Goal: Communication & Community: Answer question/provide support

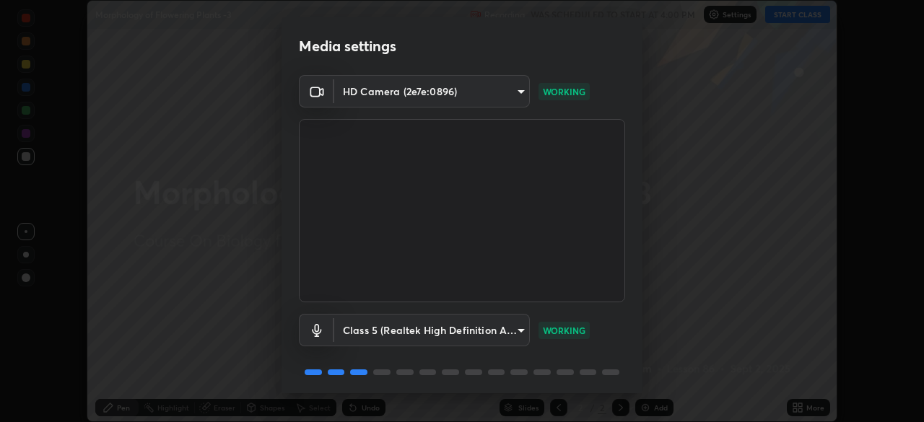
scroll to position [51, 0]
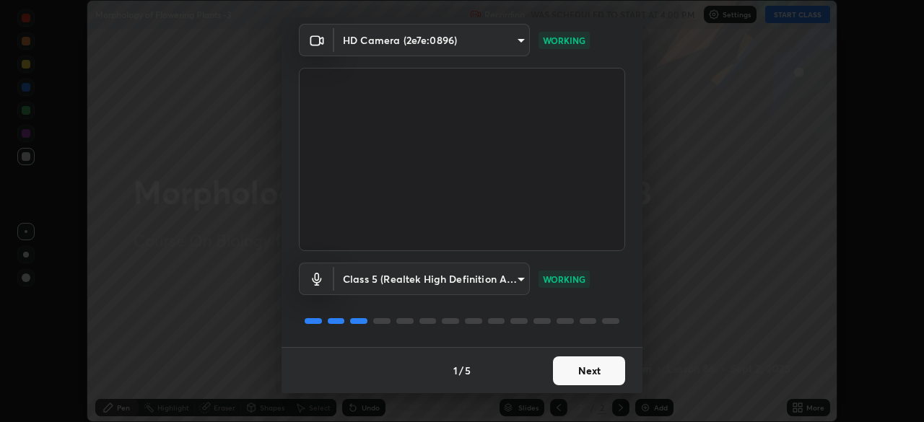
click at [585, 376] on button "Next" at bounding box center [589, 371] width 72 height 29
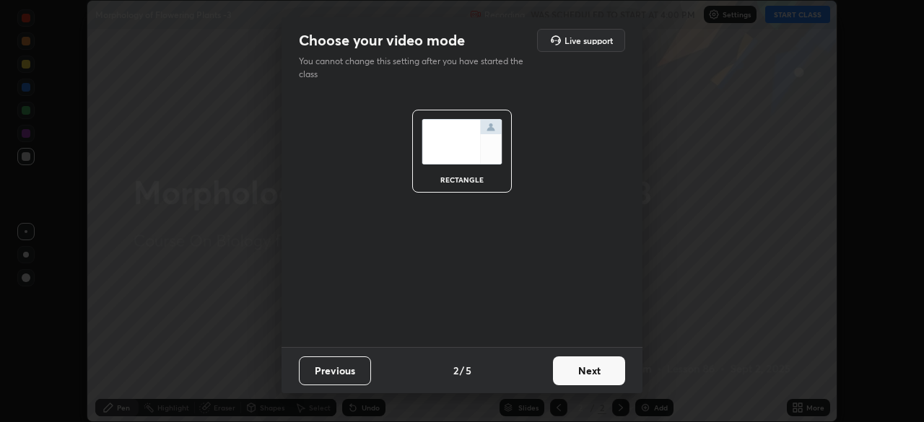
scroll to position [0, 0]
click at [593, 375] on button "Next" at bounding box center [589, 371] width 72 height 29
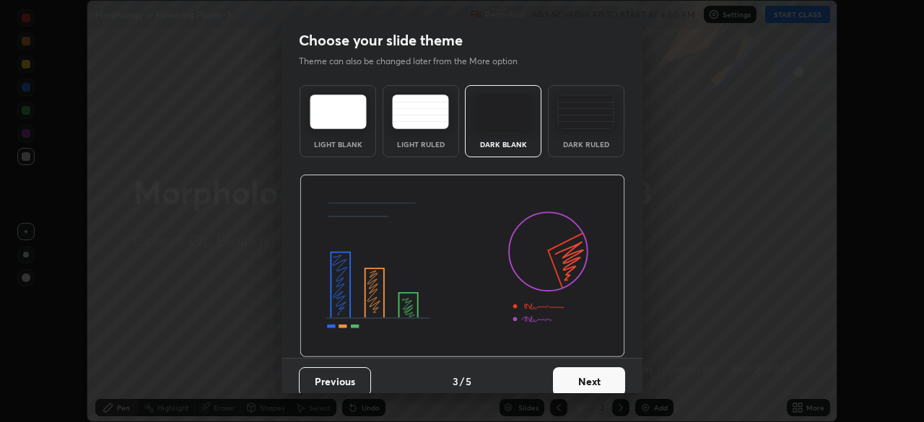
click at [585, 383] on button "Next" at bounding box center [589, 381] width 72 height 29
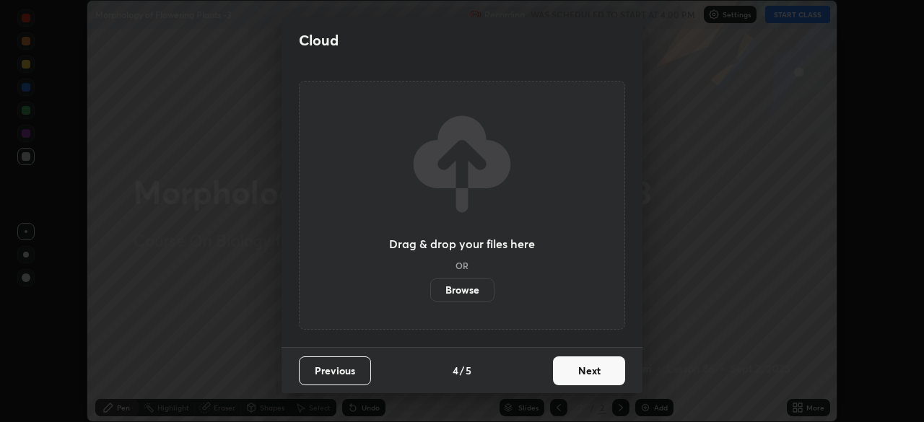
click at [588, 375] on button "Next" at bounding box center [589, 371] width 72 height 29
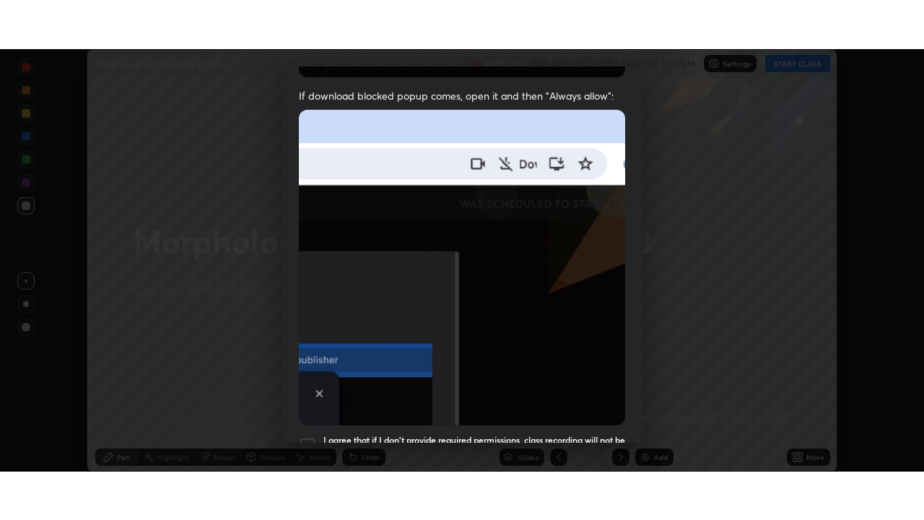
scroll to position [346, 0]
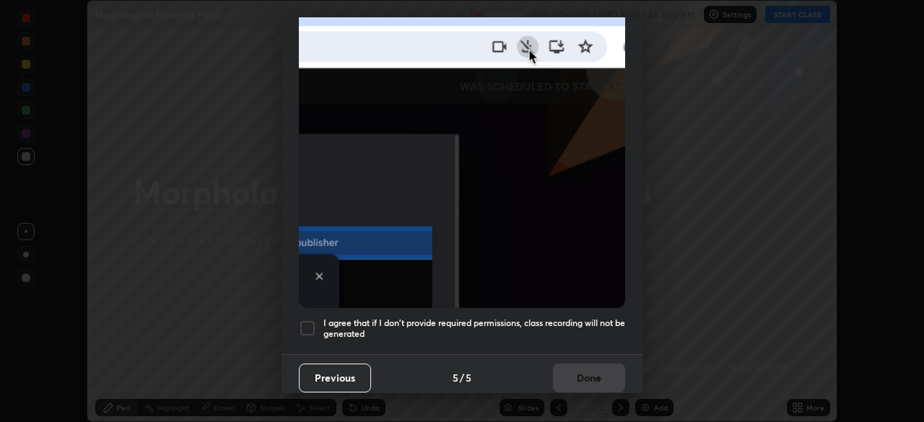
click at [306, 323] on div at bounding box center [307, 328] width 17 height 17
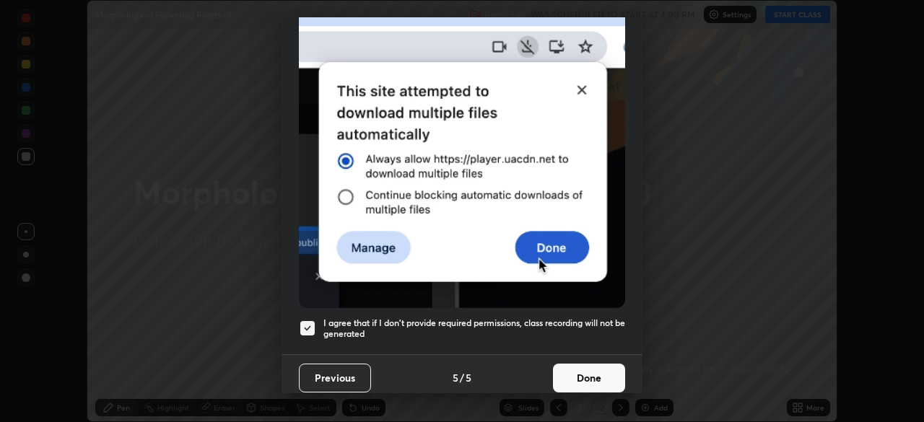
click at [567, 372] on button "Done" at bounding box center [589, 378] width 72 height 29
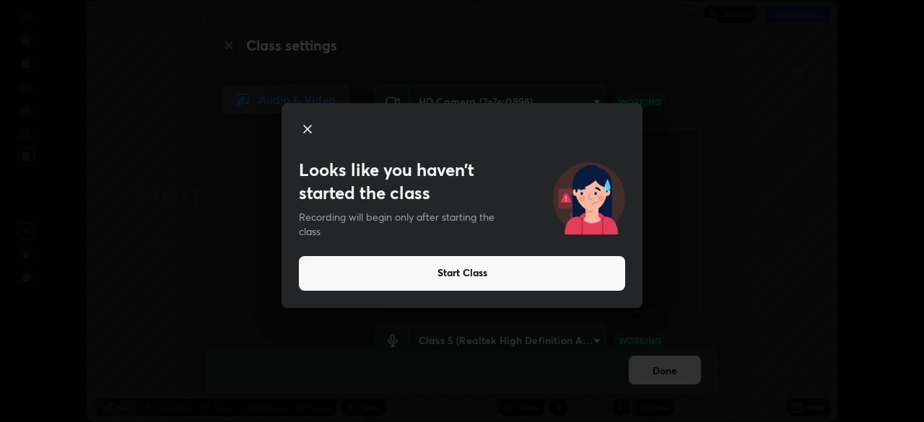
click at [466, 273] on button "Start Class" at bounding box center [462, 273] width 326 height 35
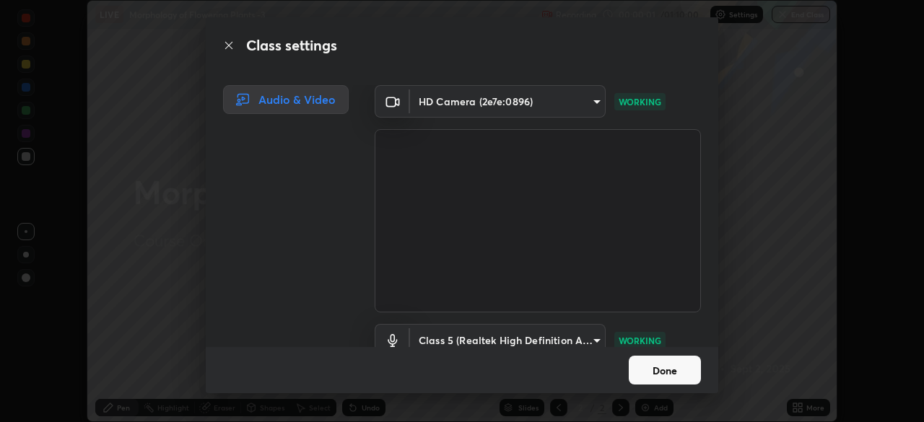
click at [663, 367] on button "Done" at bounding box center [665, 370] width 72 height 29
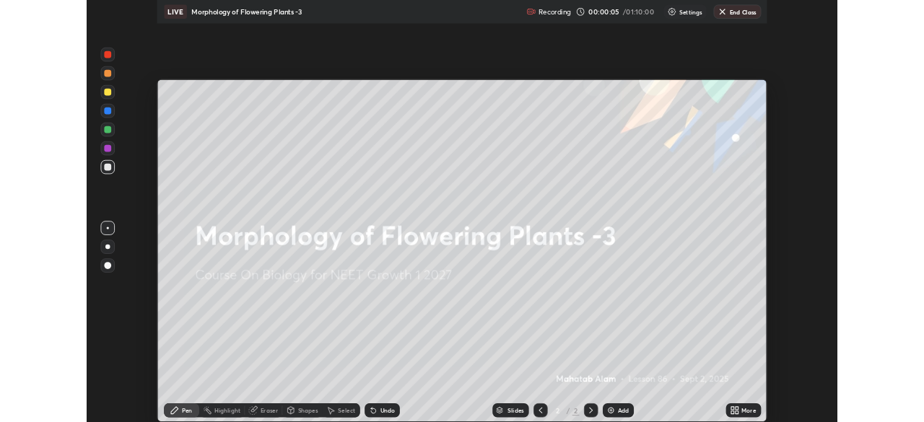
scroll to position [520, 924]
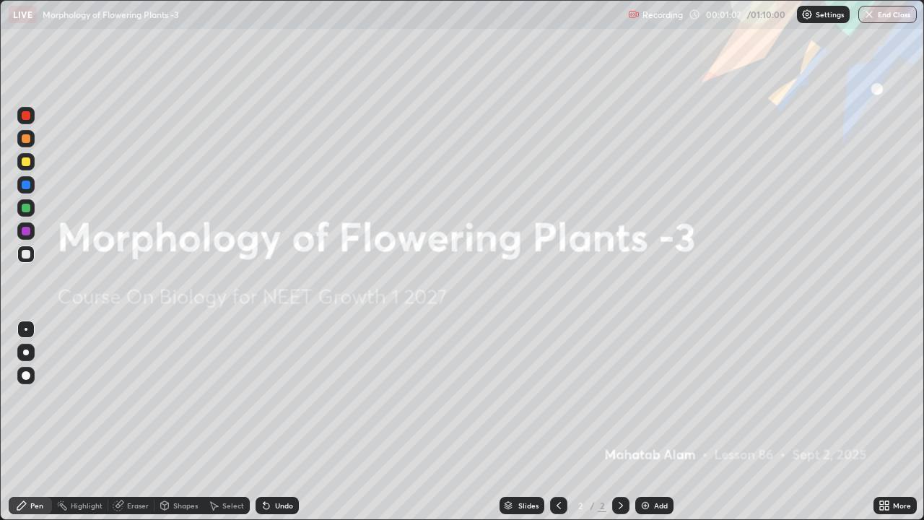
click at [886, 422] on icon at bounding box center [887, 503] width 4 height 4
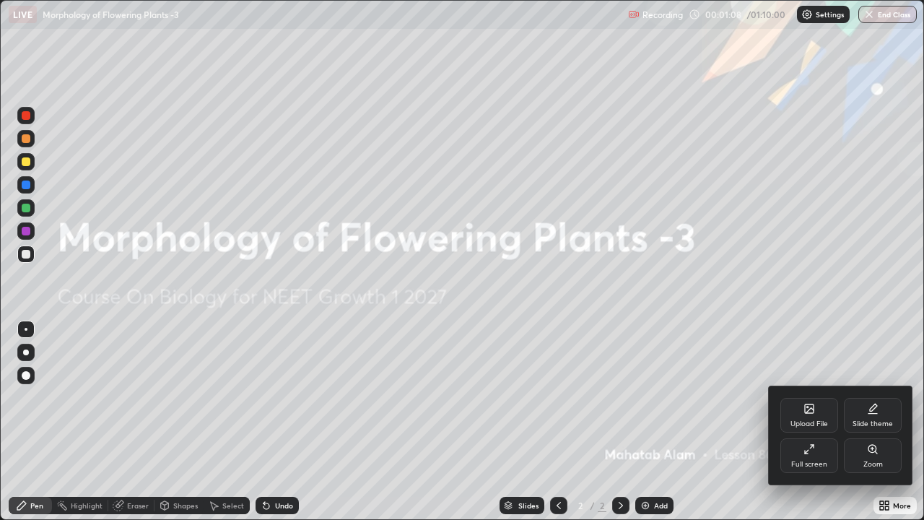
click at [811, 422] on div "Full screen" at bounding box center [809, 455] width 58 height 35
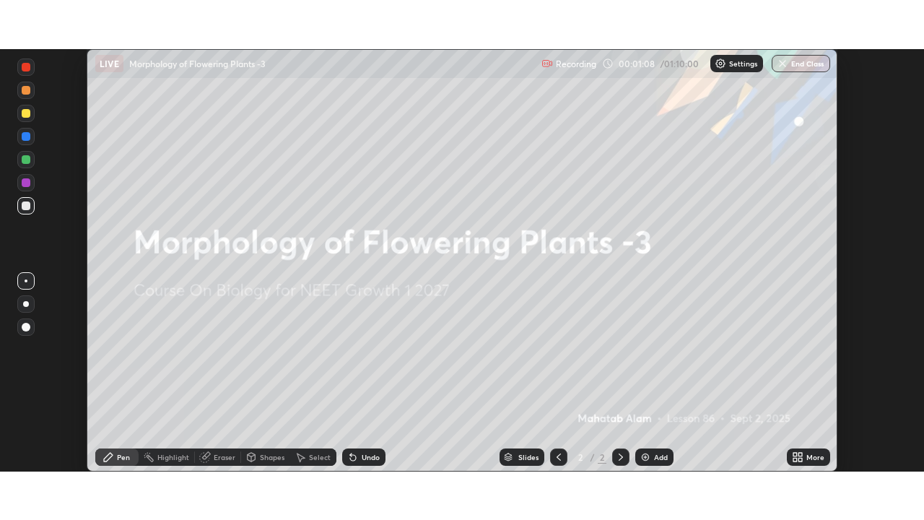
scroll to position [71758, 71256]
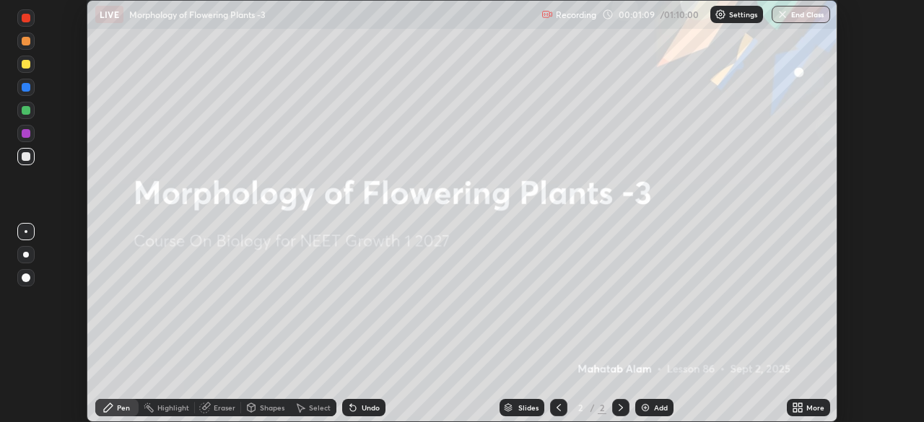
click at [800, 405] on icon at bounding box center [800, 405] width 4 height 4
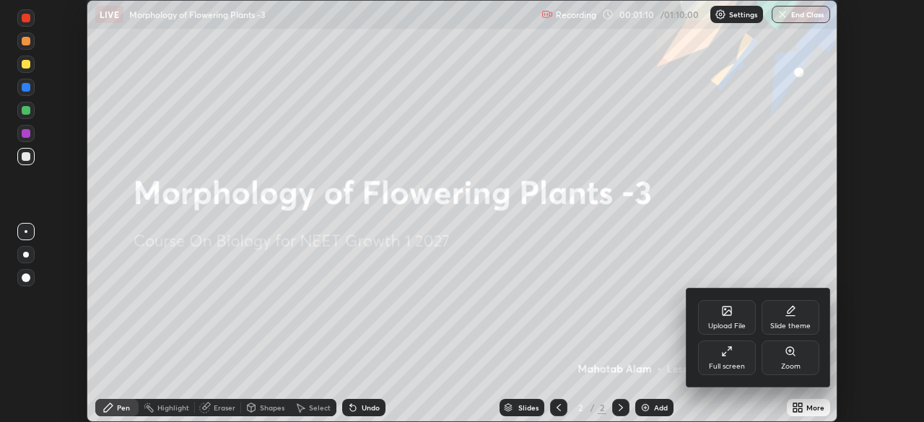
click at [734, 366] on div "Full screen" at bounding box center [727, 366] width 36 height 7
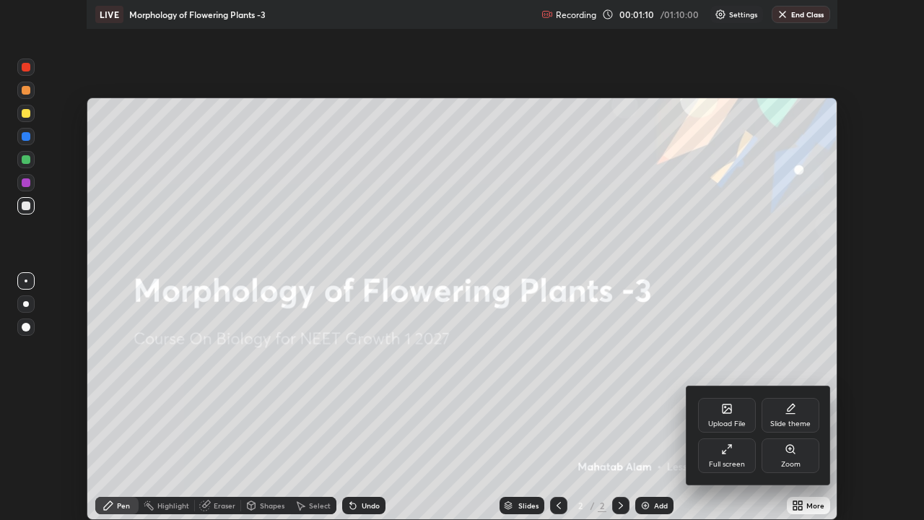
scroll to position [520, 924]
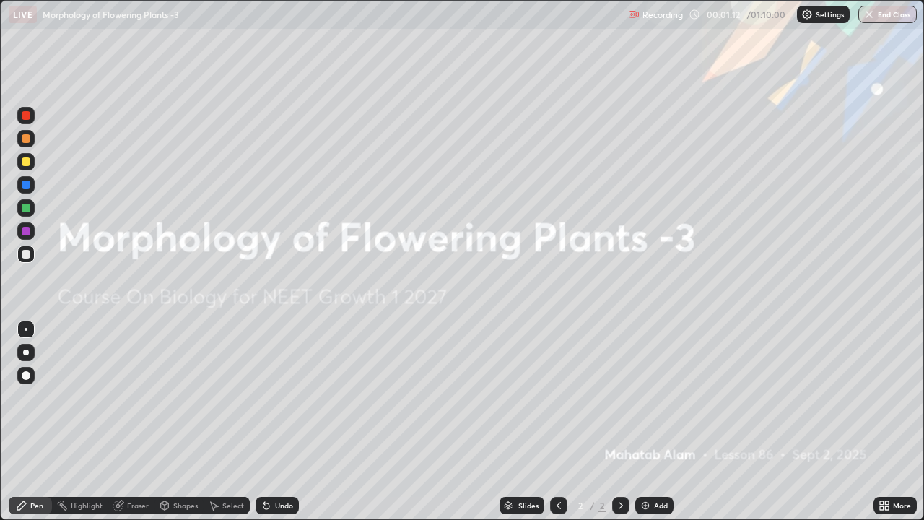
click at [647, 422] on img at bounding box center [646, 505] width 12 height 12
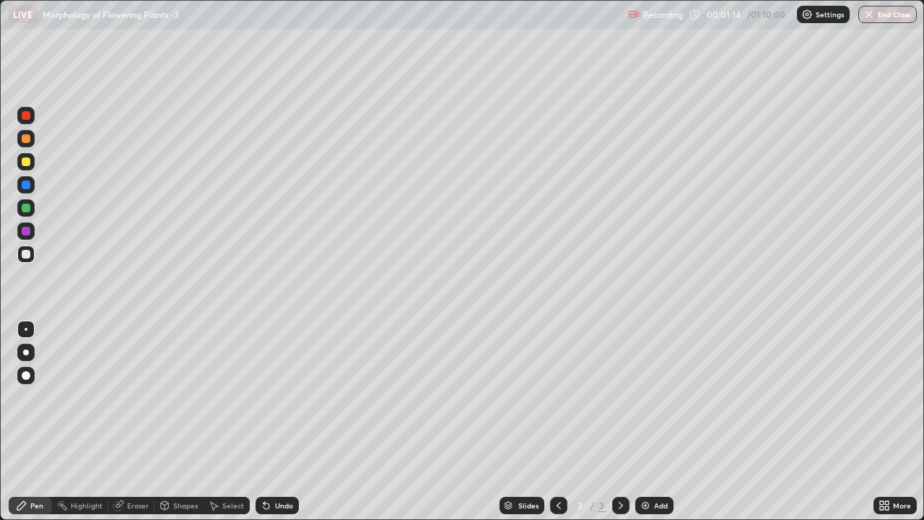
click at [33, 120] on div at bounding box center [25, 115] width 17 height 17
click at [26, 358] on div at bounding box center [25, 352] width 17 height 17
click at [26, 162] on div at bounding box center [26, 161] width 9 height 9
click at [29, 258] on div at bounding box center [25, 253] width 17 height 17
click at [29, 119] on div at bounding box center [25, 115] width 17 height 17
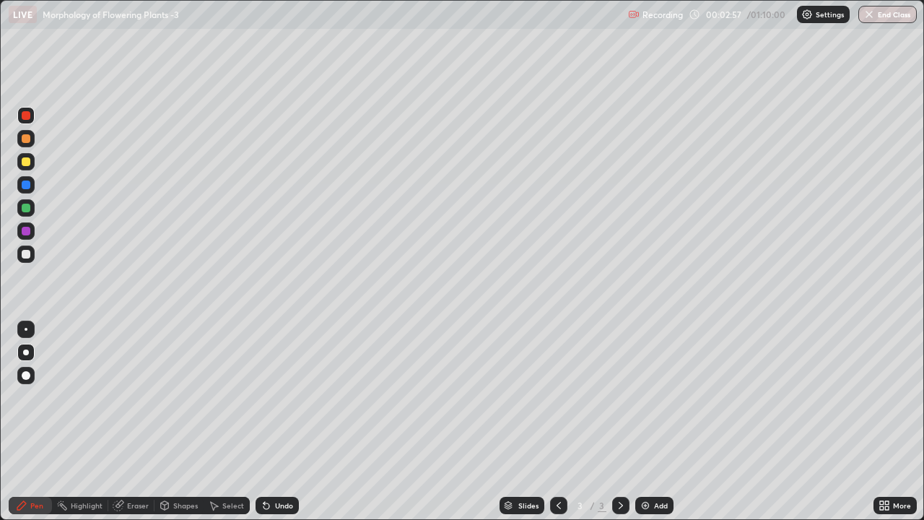
click at [25, 162] on div at bounding box center [26, 161] width 9 height 9
click at [25, 209] on div at bounding box center [26, 208] width 9 height 9
click at [26, 163] on div at bounding box center [26, 161] width 9 height 9
click at [26, 209] on div at bounding box center [26, 208] width 9 height 9
click at [25, 160] on div at bounding box center [26, 161] width 9 height 9
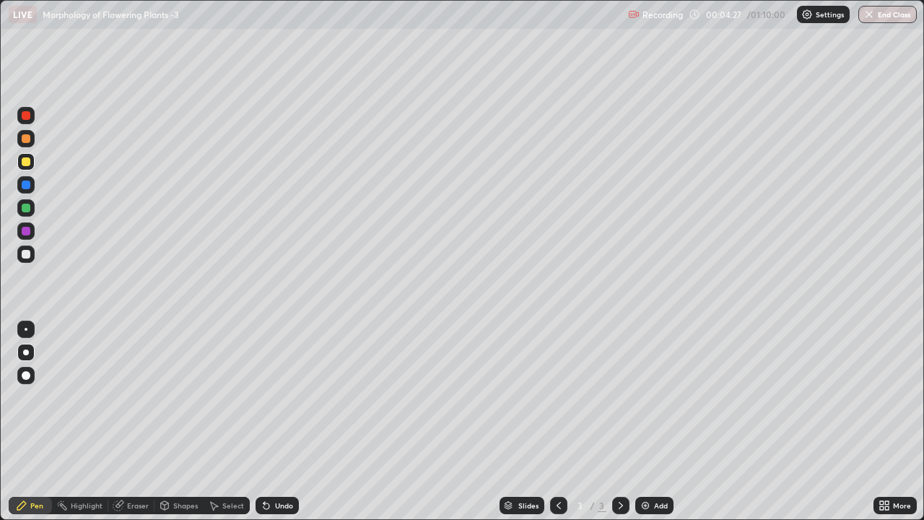
click at [31, 204] on div at bounding box center [25, 207] width 17 height 17
click at [26, 329] on div at bounding box center [26, 329] width 3 height 3
click at [23, 141] on div at bounding box center [26, 138] width 9 height 9
click at [131, 422] on div "Eraser" at bounding box center [138, 505] width 22 height 7
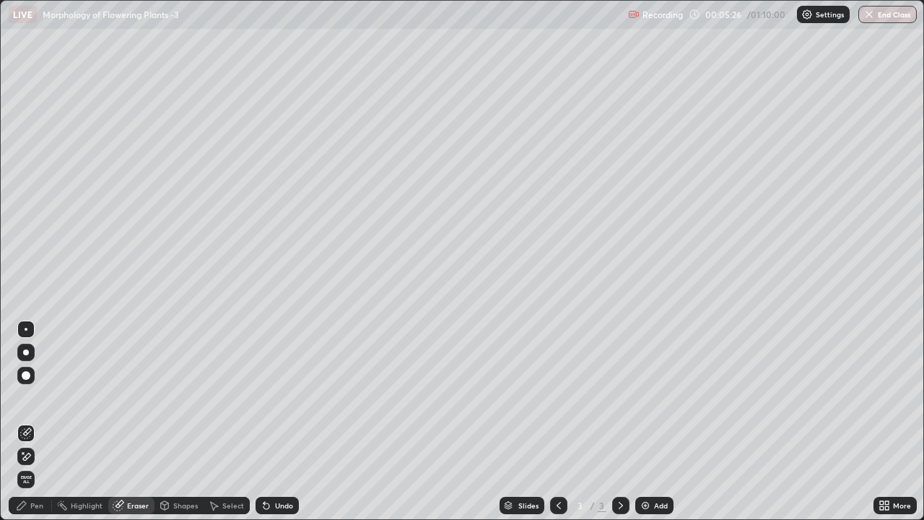
click at [35, 422] on div "Pen" at bounding box center [36, 505] width 13 height 7
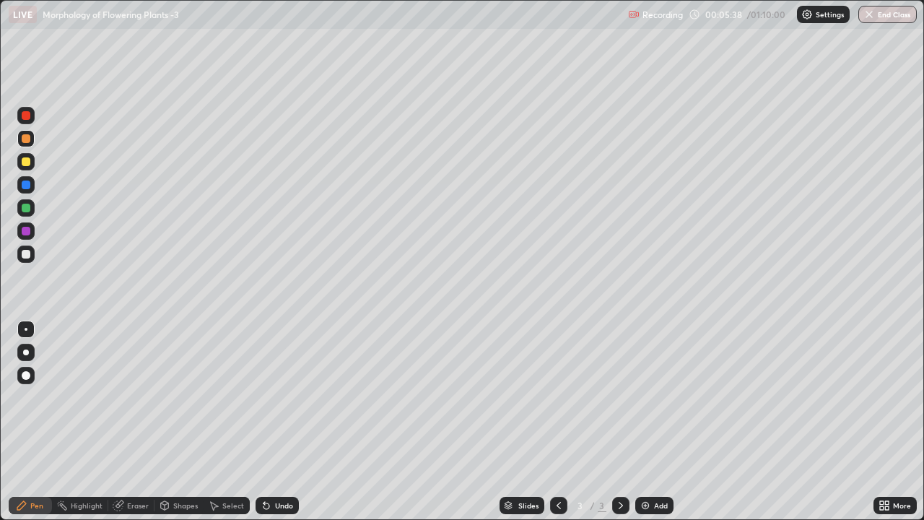
click at [27, 118] on div at bounding box center [26, 115] width 9 height 9
click at [25, 230] on div at bounding box center [26, 231] width 9 height 9
click at [26, 139] on div at bounding box center [26, 138] width 9 height 9
click at [26, 232] on div at bounding box center [26, 231] width 9 height 9
click at [22, 141] on div at bounding box center [26, 138] width 9 height 9
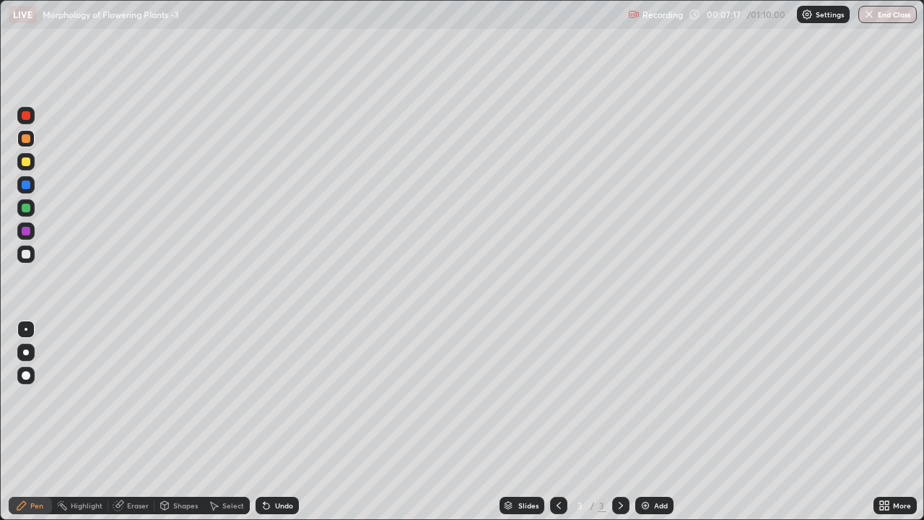
click at [24, 230] on div at bounding box center [26, 231] width 9 height 9
click at [640, 422] on img at bounding box center [646, 505] width 12 height 12
click at [27, 115] on div at bounding box center [26, 115] width 9 height 9
click at [32, 352] on div at bounding box center [25, 352] width 17 height 17
click at [30, 164] on div at bounding box center [26, 161] width 9 height 9
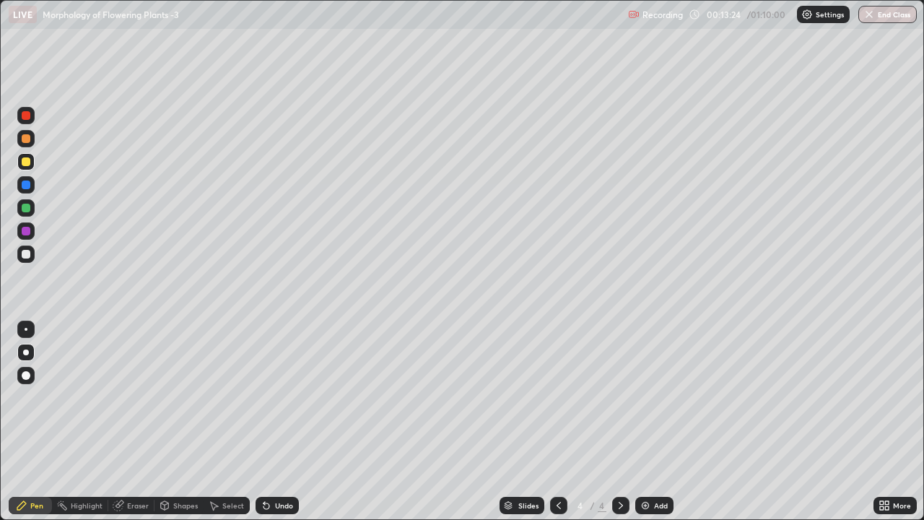
click at [25, 230] on div at bounding box center [26, 231] width 9 height 9
click at [26, 160] on div at bounding box center [26, 161] width 9 height 9
click at [23, 117] on div at bounding box center [26, 115] width 9 height 9
click at [128, 422] on div "Eraser" at bounding box center [138, 505] width 22 height 7
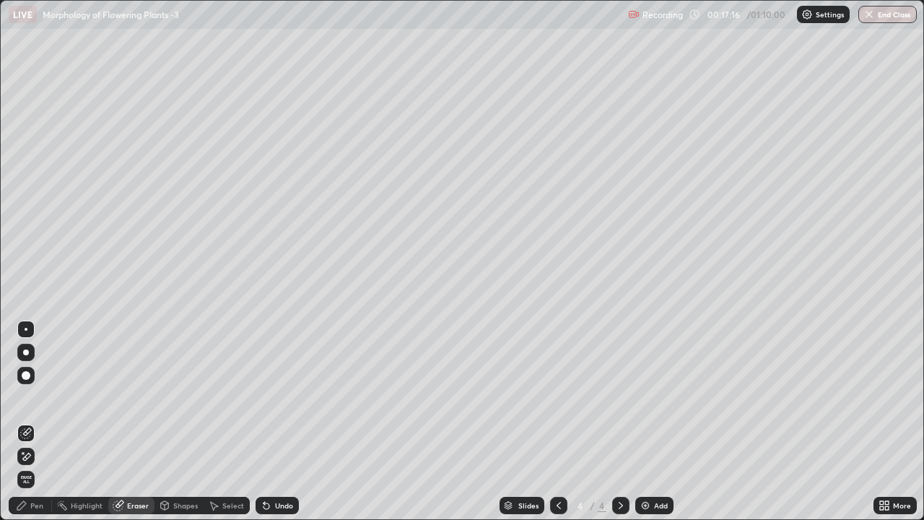
click at [23, 422] on icon at bounding box center [22, 452] width 1 height 1
click at [25, 422] on div "Pen" at bounding box center [30, 505] width 43 height 17
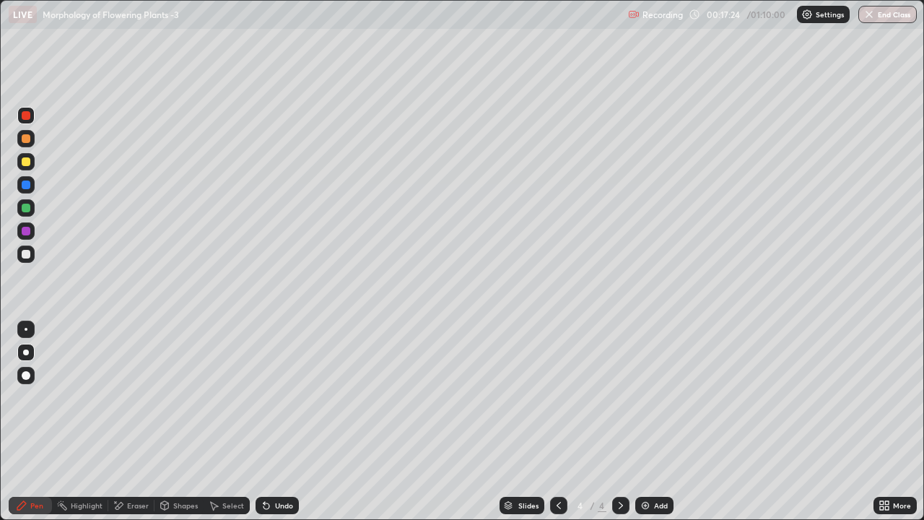
click at [27, 254] on div at bounding box center [26, 254] width 9 height 9
click at [31, 167] on div at bounding box center [25, 161] width 17 height 17
click at [25, 186] on div at bounding box center [26, 184] width 9 height 9
click at [23, 115] on div at bounding box center [26, 115] width 9 height 9
click at [26, 162] on div at bounding box center [26, 161] width 9 height 9
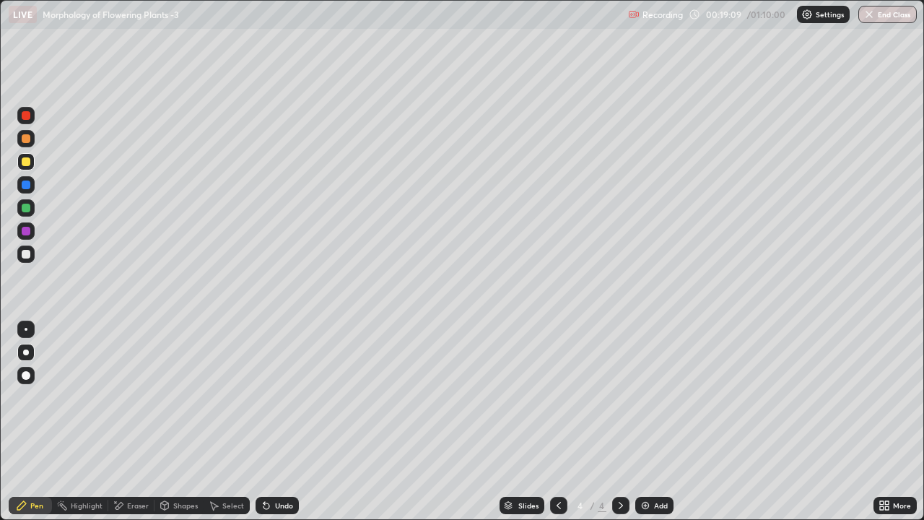
click at [26, 114] on div at bounding box center [26, 115] width 9 height 9
click at [121, 422] on icon at bounding box center [119, 505] width 12 height 12
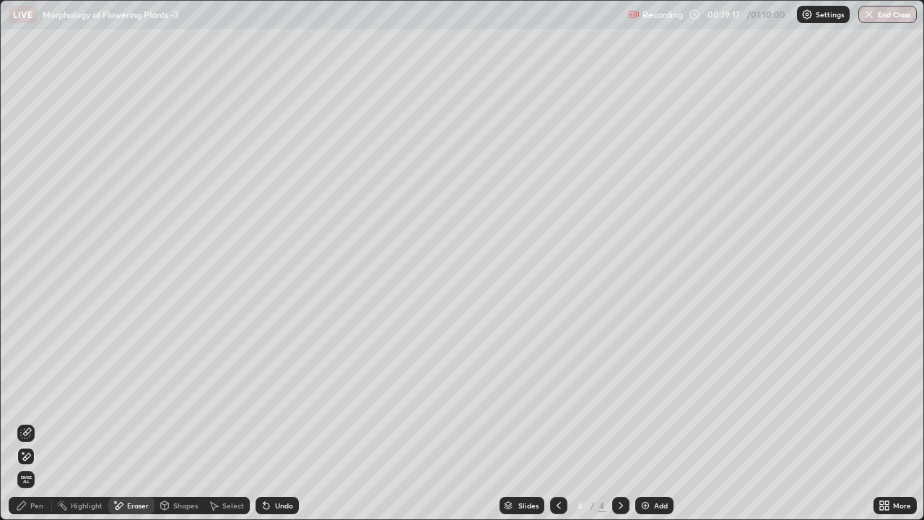
click at [37, 422] on div "Pen" at bounding box center [30, 505] width 43 height 17
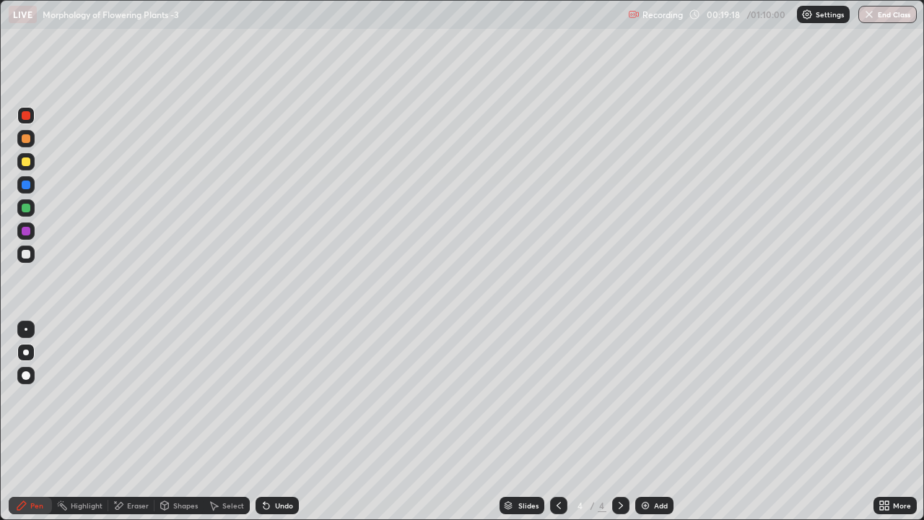
click at [25, 165] on div at bounding box center [26, 161] width 9 height 9
click at [26, 116] on div at bounding box center [26, 115] width 9 height 9
click at [25, 255] on div at bounding box center [26, 254] width 9 height 9
click at [26, 329] on div at bounding box center [26, 329] width 3 height 3
click at [19, 350] on div at bounding box center [25, 352] width 17 height 17
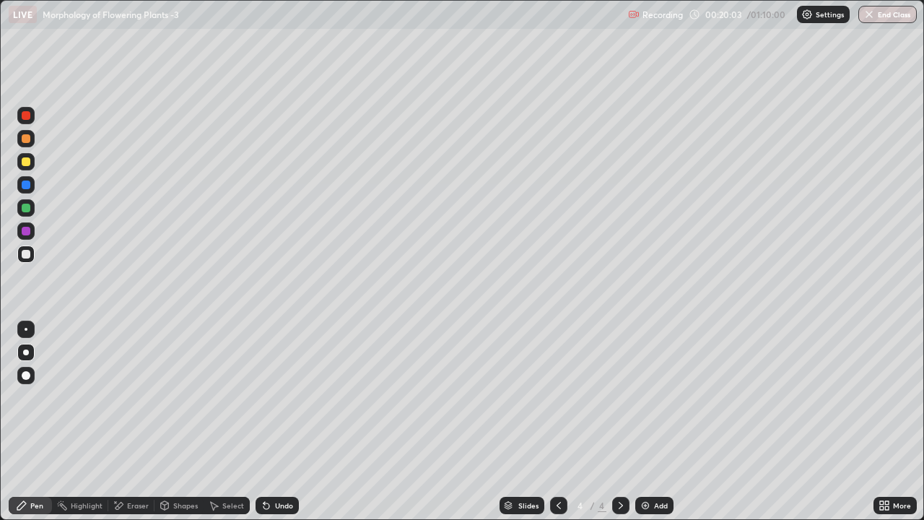
click at [27, 165] on div at bounding box center [26, 161] width 9 height 9
click at [28, 207] on div at bounding box center [26, 208] width 9 height 9
click at [26, 329] on div at bounding box center [26, 329] width 3 height 3
click at [25, 161] on div at bounding box center [26, 161] width 9 height 9
click at [27, 354] on div at bounding box center [25, 352] width 17 height 17
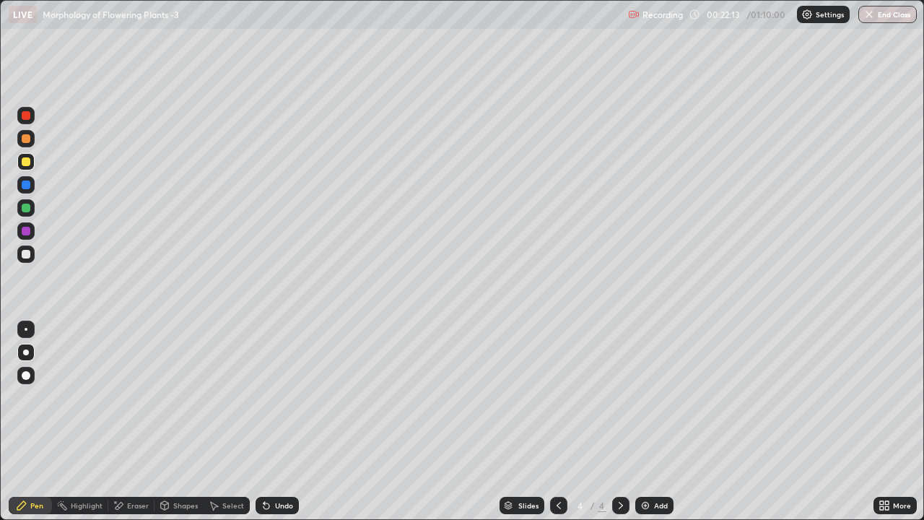
click at [27, 115] on div at bounding box center [26, 115] width 9 height 9
click at [25, 210] on div at bounding box center [26, 208] width 9 height 9
click at [26, 329] on div at bounding box center [26, 329] width 3 height 3
click at [23, 257] on div at bounding box center [26, 254] width 9 height 9
click at [143, 422] on div "Eraser" at bounding box center [131, 505] width 46 height 17
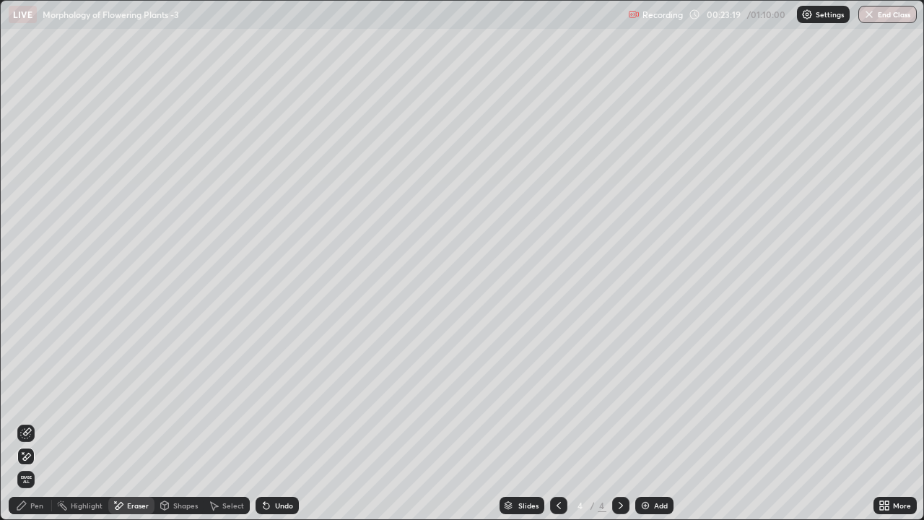
click at [35, 422] on div "Pen" at bounding box center [36, 505] width 13 height 7
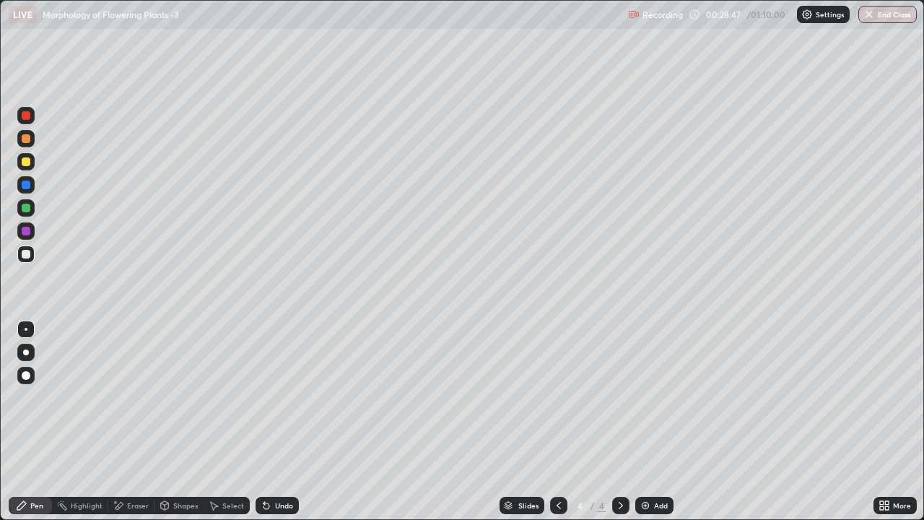
click at [134, 422] on div "Eraser" at bounding box center [131, 505] width 46 height 17
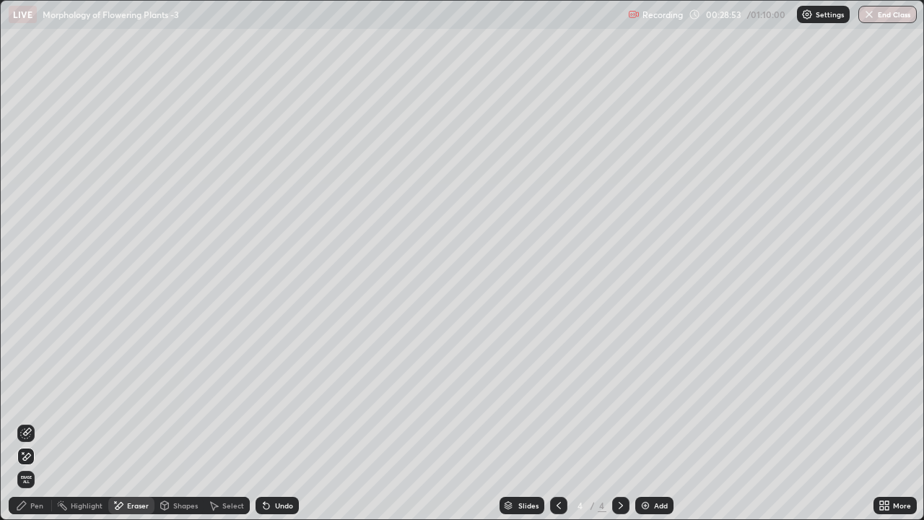
click at [23, 422] on icon at bounding box center [21, 505] width 9 height 9
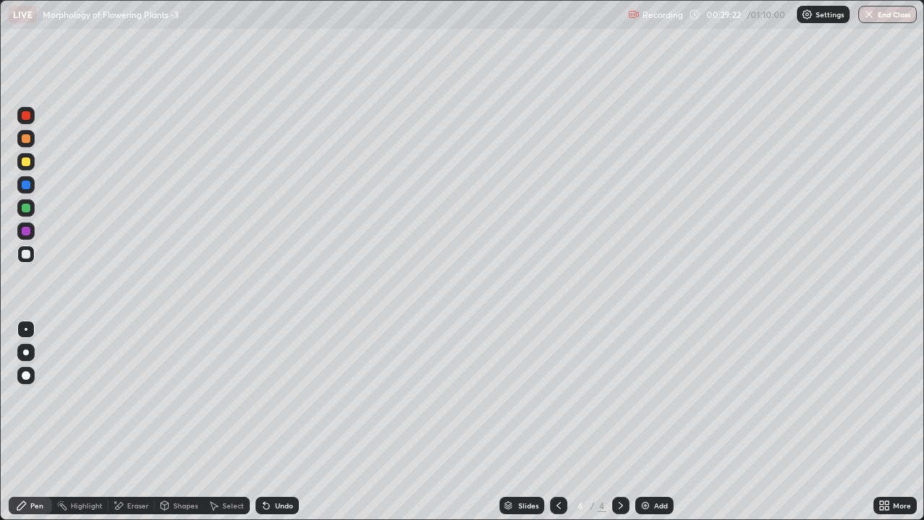
click at [643, 422] on img at bounding box center [646, 505] width 12 height 12
click at [27, 113] on div at bounding box center [26, 115] width 9 height 9
click at [26, 354] on div at bounding box center [26, 352] width 6 height 6
click at [25, 160] on div at bounding box center [26, 161] width 9 height 9
click at [137, 422] on div "Eraser" at bounding box center [131, 505] width 46 height 17
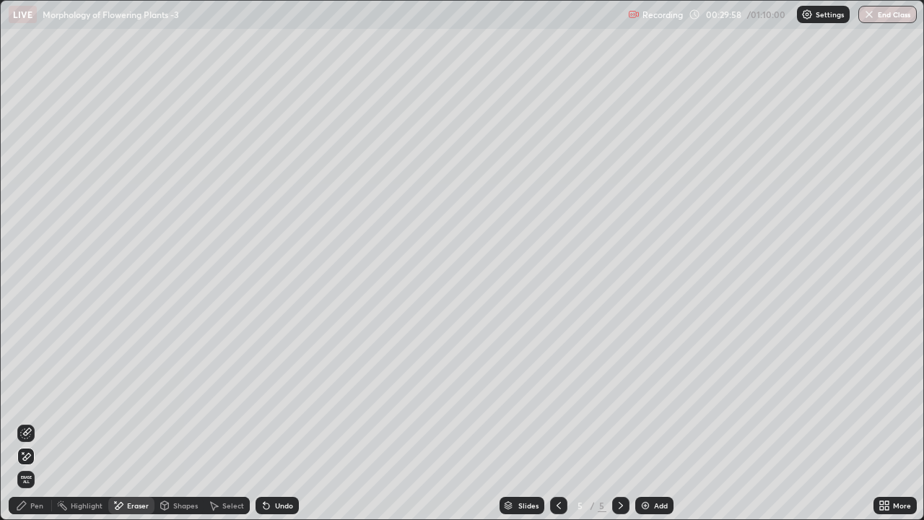
click at [37, 422] on div "Pen" at bounding box center [30, 505] width 43 height 17
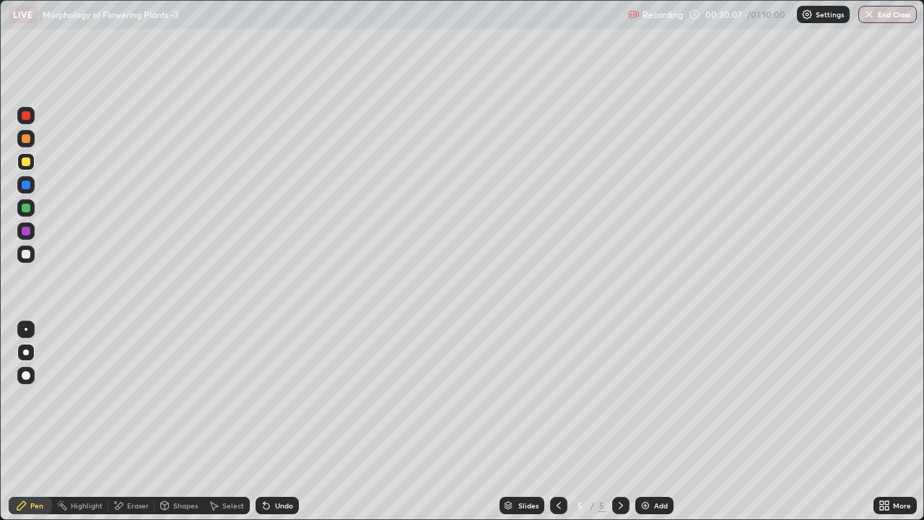
click at [30, 122] on div at bounding box center [25, 115] width 17 height 17
click at [32, 165] on div at bounding box center [25, 161] width 17 height 17
click at [24, 140] on div at bounding box center [26, 138] width 9 height 9
click at [26, 232] on div at bounding box center [26, 231] width 9 height 9
click at [27, 211] on div at bounding box center [26, 208] width 9 height 9
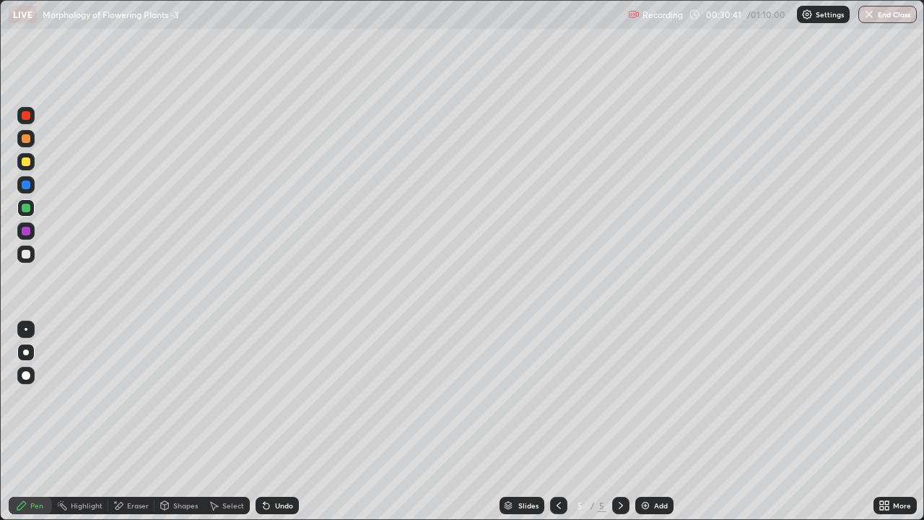
click at [27, 256] on div at bounding box center [26, 254] width 9 height 9
click at [24, 184] on div at bounding box center [26, 184] width 9 height 9
click at [25, 254] on div at bounding box center [26, 254] width 9 height 9
click at [24, 187] on div at bounding box center [26, 184] width 9 height 9
click at [25, 251] on div at bounding box center [26, 254] width 9 height 9
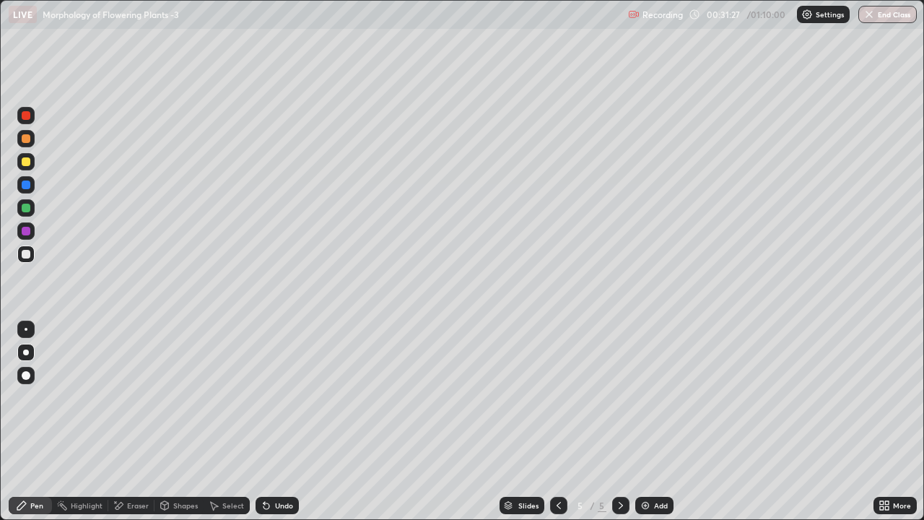
click at [26, 329] on div at bounding box center [26, 329] width 3 height 3
click at [29, 116] on div at bounding box center [26, 115] width 9 height 9
click at [25, 207] on div at bounding box center [26, 208] width 9 height 9
click at [27, 168] on div at bounding box center [25, 161] width 17 height 17
click at [30, 359] on div at bounding box center [25, 352] width 17 height 17
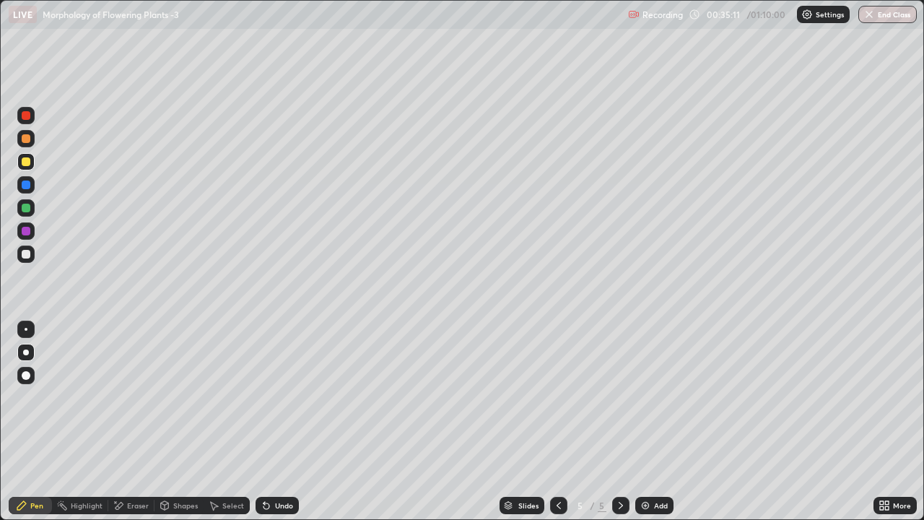
click at [25, 256] on div at bounding box center [26, 254] width 9 height 9
click at [28, 207] on div at bounding box center [26, 208] width 9 height 9
click at [26, 121] on div at bounding box center [25, 115] width 17 height 17
click at [647, 422] on img at bounding box center [646, 505] width 12 height 12
click at [30, 122] on div at bounding box center [25, 115] width 17 height 17
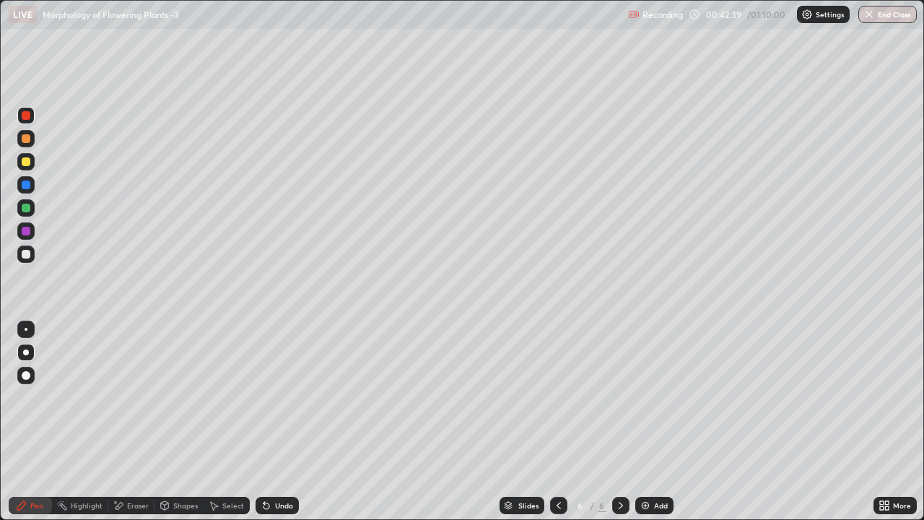
click at [25, 260] on div at bounding box center [25, 253] width 17 height 17
click at [26, 162] on div at bounding box center [26, 161] width 9 height 9
click at [27, 119] on div at bounding box center [26, 115] width 9 height 9
click at [557, 422] on icon at bounding box center [559, 505] width 12 height 12
click at [625, 422] on div at bounding box center [620, 505] width 17 height 17
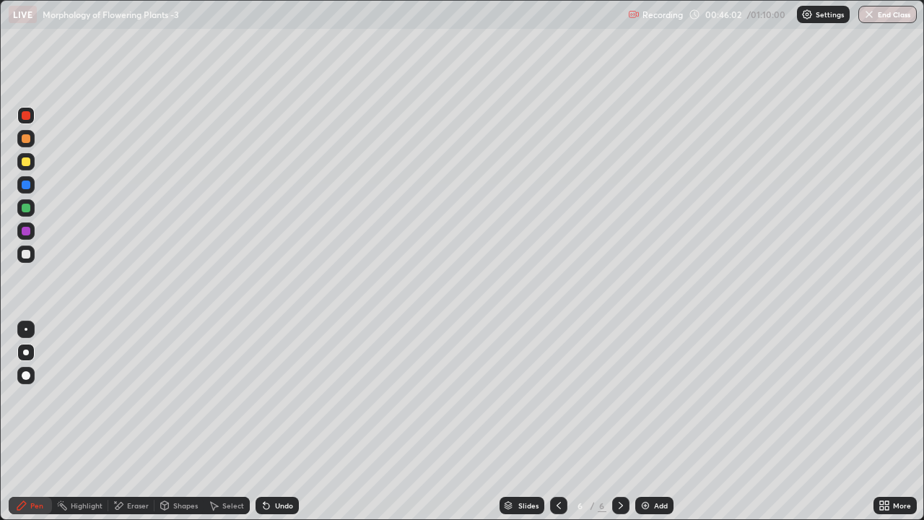
click at [25, 118] on div at bounding box center [26, 115] width 9 height 9
click at [27, 164] on div at bounding box center [26, 161] width 9 height 9
click at [25, 255] on div at bounding box center [26, 254] width 9 height 9
click at [24, 162] on div at bounding box center [26, 161] width 9 height 9
click at [19, 232] on div at bounding box center [25, 230] width 17 height 17
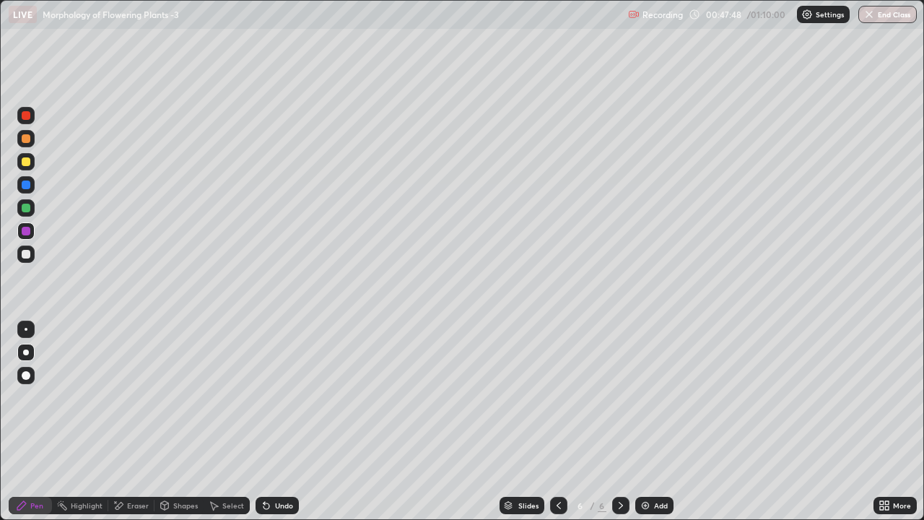
click at [137, 422] on div "Eraser" at bounding box center [138, 505] width 22 height 7
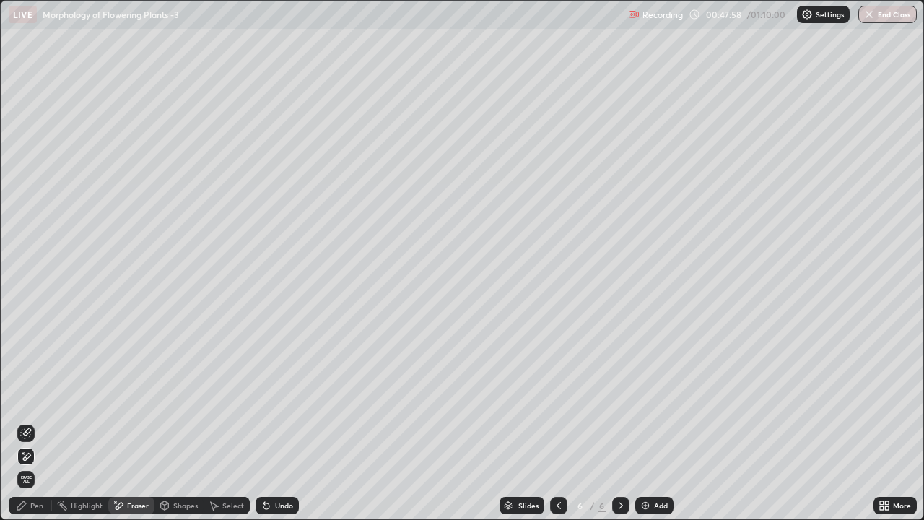
click at [28, 422] on div "Pen" at bounding box center [30, 505] width 43 height 17
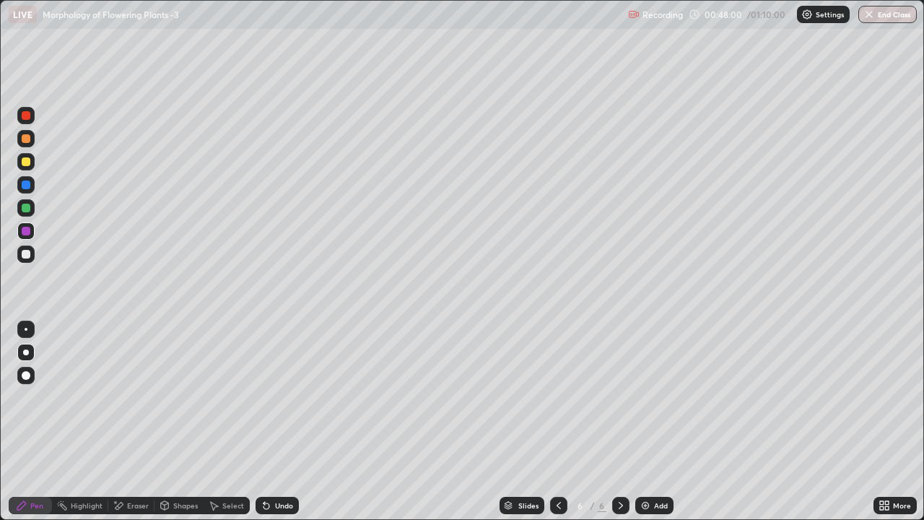
click at [26, 162] on div at bounding box center [26, 161] width 9 height 9
click at [27, 209] on div at bounding box center [26, 208] width 9 height 9
click at [131, 422] on div "Eraser" at bounding box center [131, 505] width 46 height 17
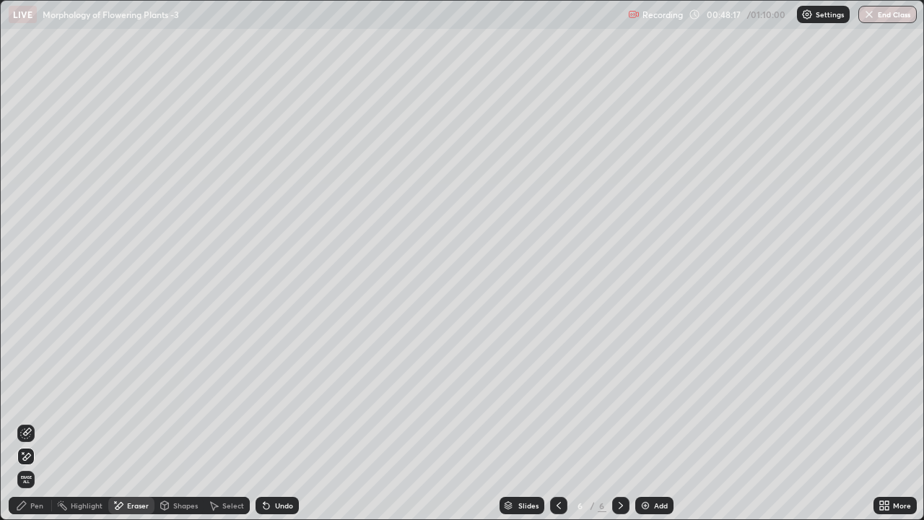
click at [29, 422] on div "Pen" at bounding box center [30, 505] width 43 height 17
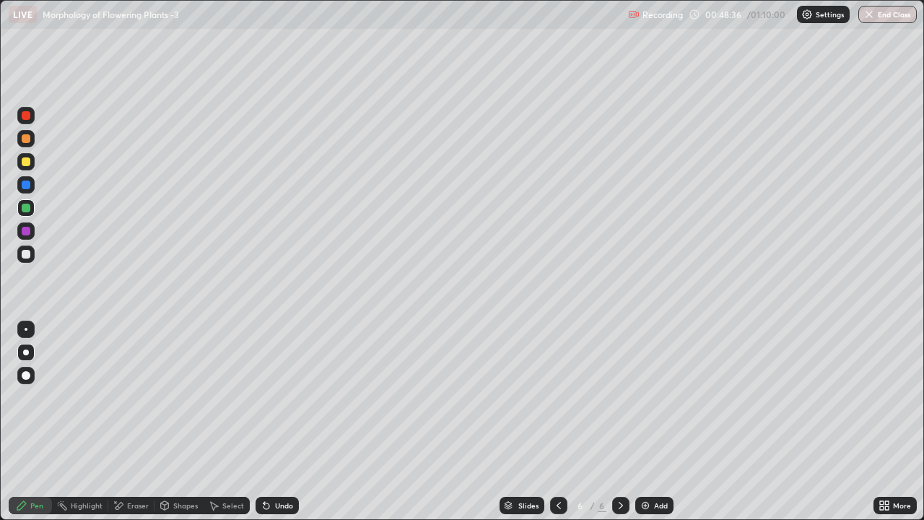
click at [26, 232] on div at bounding box center [26, 231] width 9 height 9
click at [27, 208] on div at bounding box center [26, 208] width 9 height 9
click at [27, 236] on div at bounding box center [25, 230] width 17 height 17
click at [33, 214] on div at bounding box center [25, 207] width 17 height 23
click at [134, 422] on div "Eraser" at bounding box center [138, 505] width 22 height 7
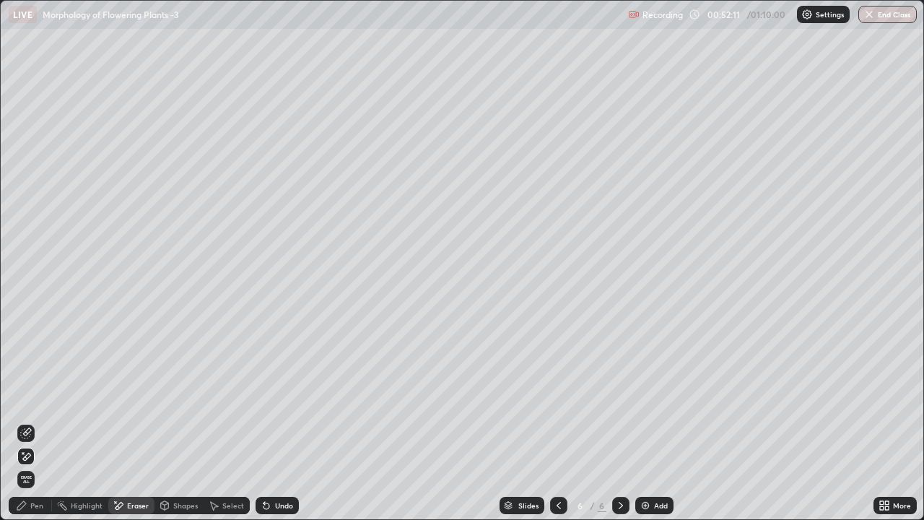
click at [37, 422] on div "Pen" at bounding box center [36, 505] width 13 height 7
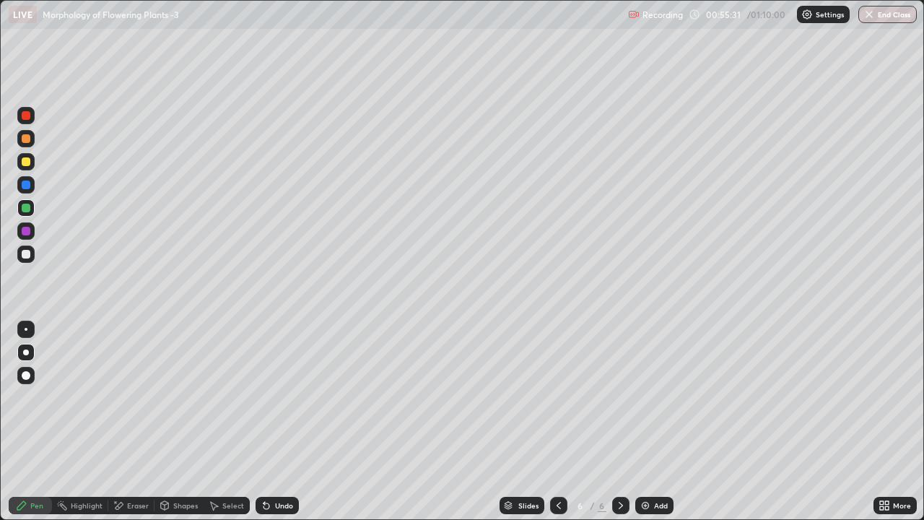
click at [886, 14] on button "End Class" at bounding box center [887, 14] width 58 height 17
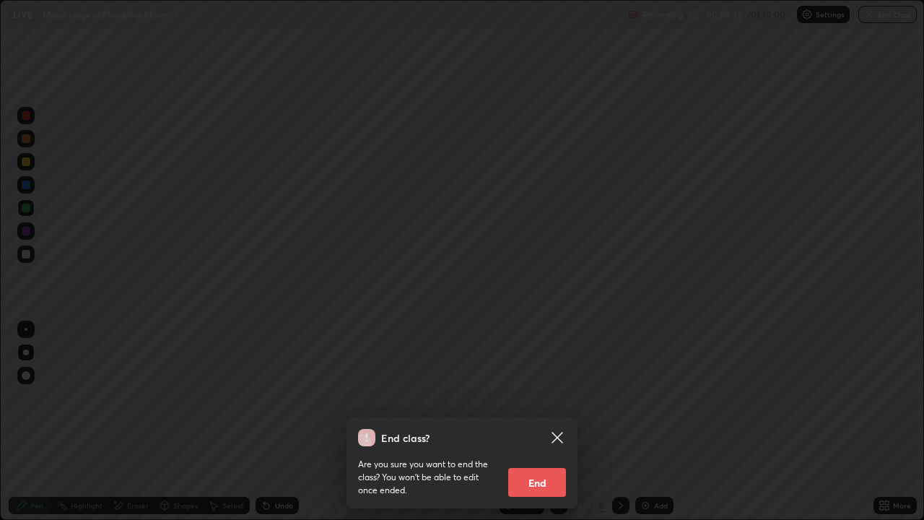
click at [540, 422] on button "End" at bounding box center [537, 482] width 58 height 29
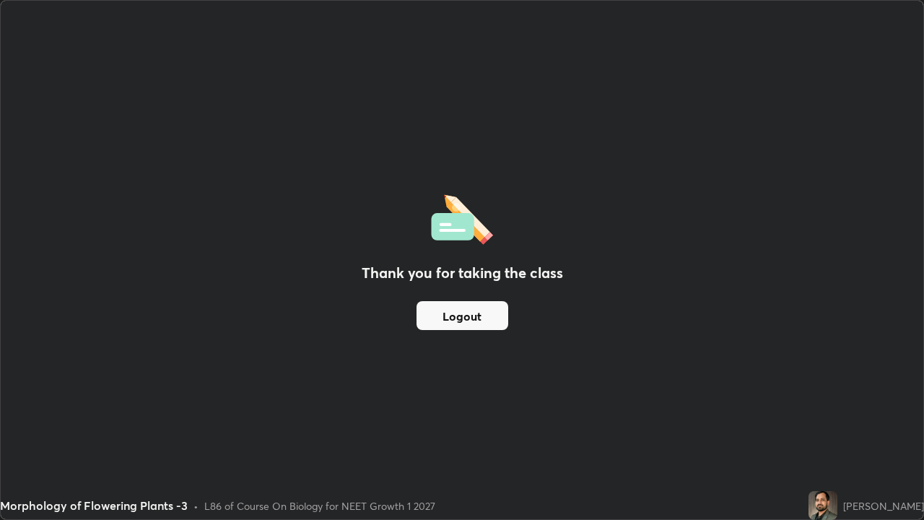
click at [477, 313] on button "Logout" at bounding box center [462, 315] width 92 height 29
